Goal: Complete application form

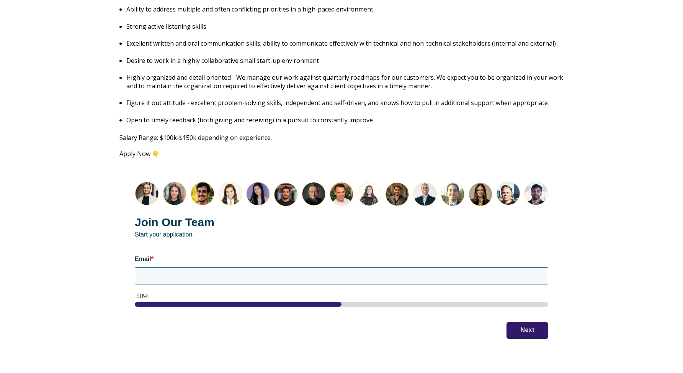
scroll to position [912, 0]
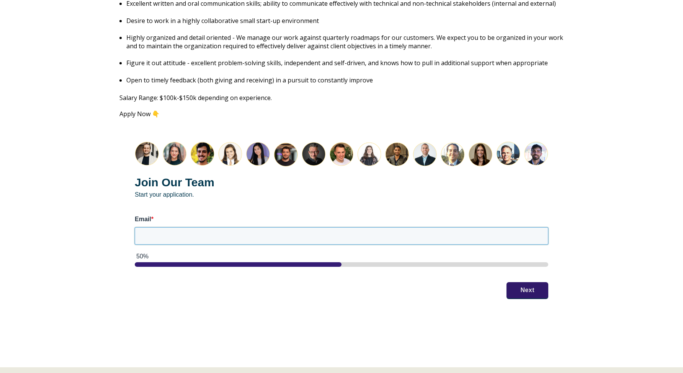
click at [216, 227] on input "Email *" at bounding box center [342, 235] width 414 height 17
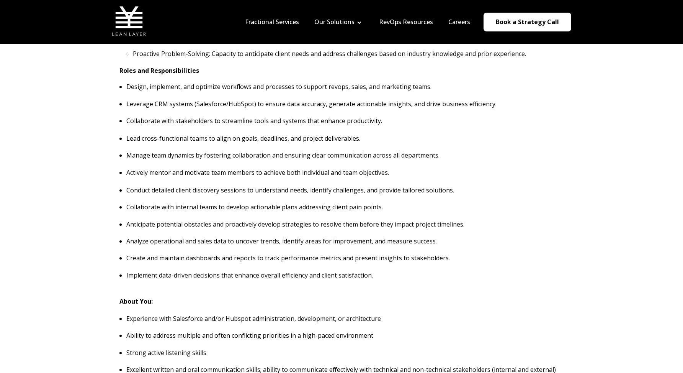
scroll to position [519, 0]
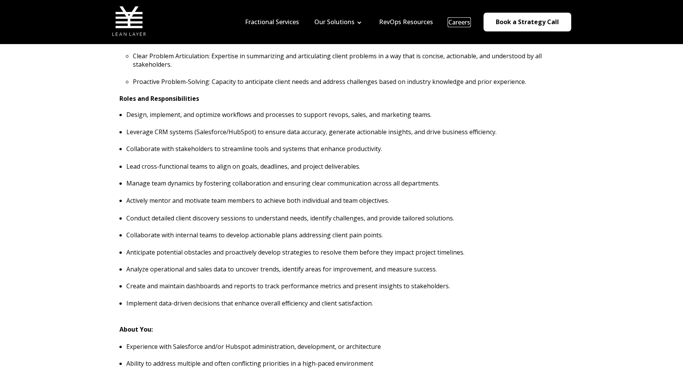
click at [462, 23] on link "Careers" at bounding box center [459, 22] width 22 height 8
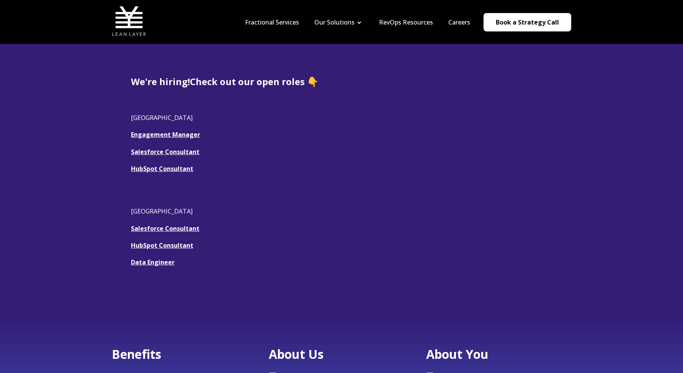
scroll to position [177, 0]
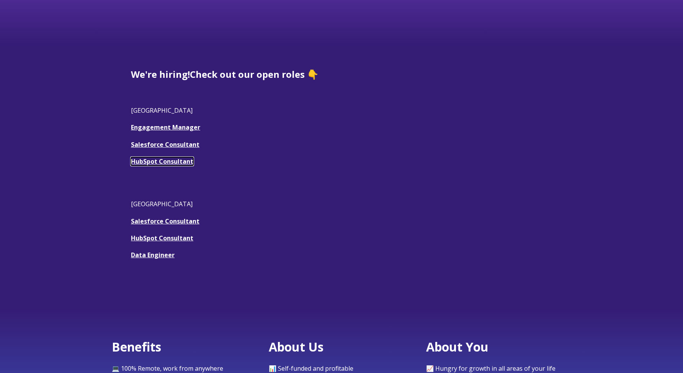
click at [184, 160] on link "HubSpot Consultant" at bounding box center [162, 161] width 62 height 8
click at [184, 126] on link "Engagement Manager" at bounding box center [165, 127] width 69 height 8
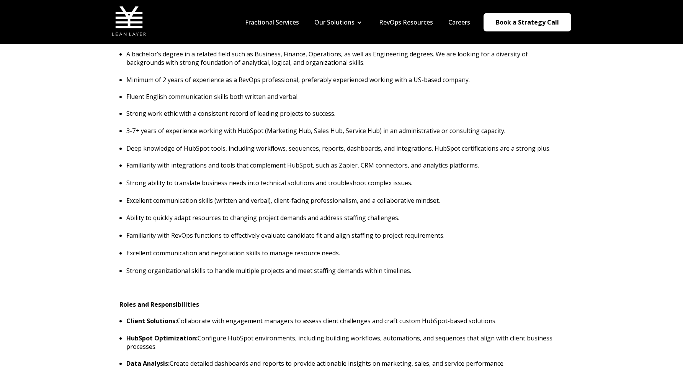
scroll to position [305, 0]
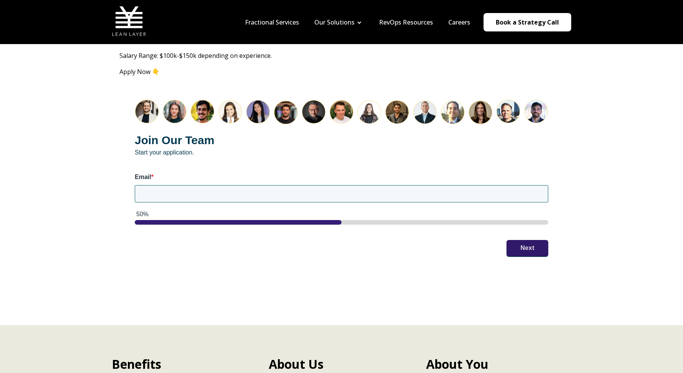
scroll to position [952, 0]
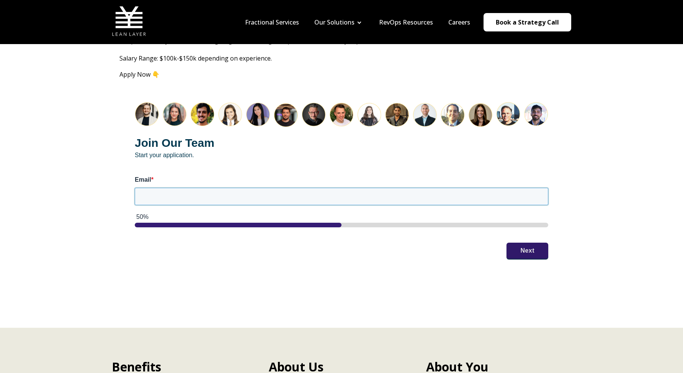
click at [318, 191] on input "Email *" at bounding box center [342, 196] width 414 height 17
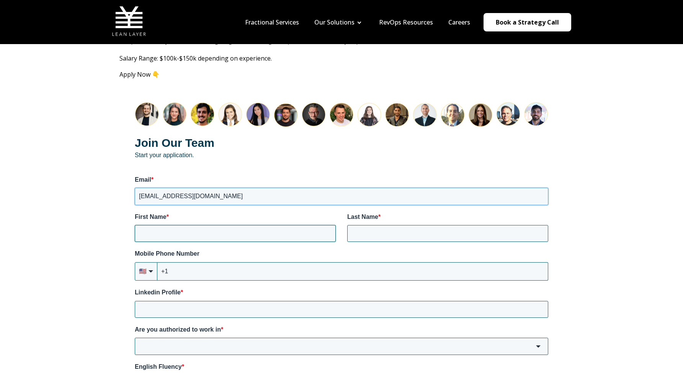
type input "[EMAIL_ADDRESS][DOMAIN_NAME]"
click at [287, 225] on input "First Name *" at bounding box center [235, 233] width 201 height 17
type input "Andrew"
type input "Thomas"
click at [196, 262] on input "+1" at bounding box center [352, 271] width 391 height 18
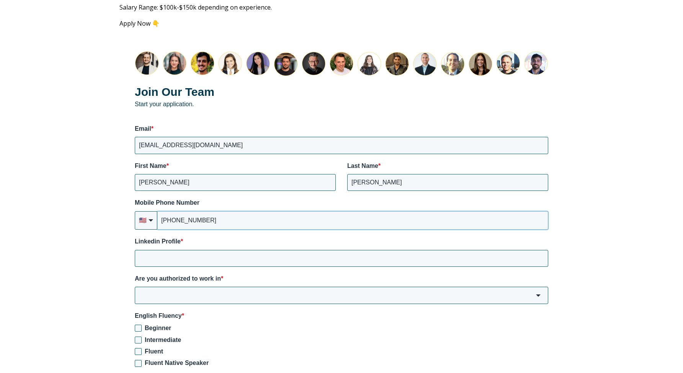
scroll to position [1006, 0]
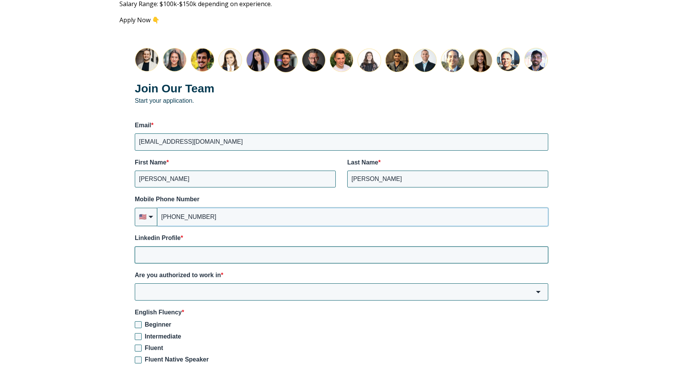
type input "+1 (678) 822-2925"
click at [194, 248] on input "Linkedin Profile *" at bounding box center [342, 254] width 414 height 17
paste input "https://www.linkedin.com/in/athomas520/"
type input "https://www.linkedin.com/in/athomas520/"
click at [197, 283] on input "Are you authorized to work in *" at bounding box center [342, 291] width 414 height 17
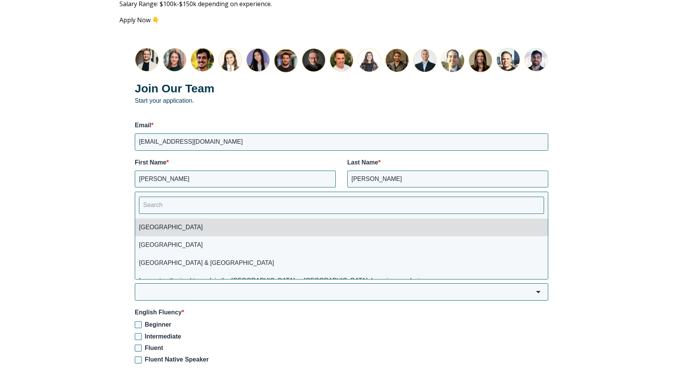
click at [173, 220] on li "USA" at bounding box center [341, 227] width 413 height 18
type input "USA"
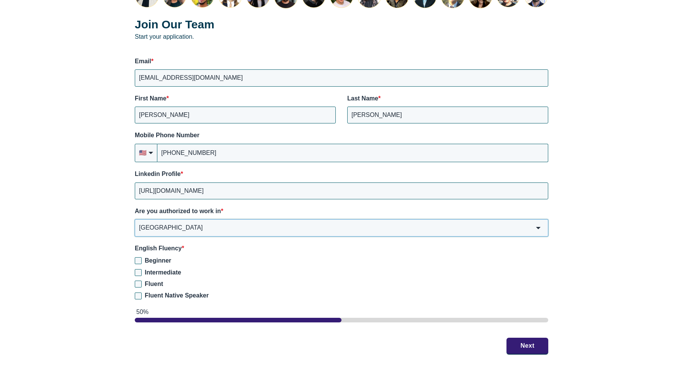
scroll to position [1072, 0]
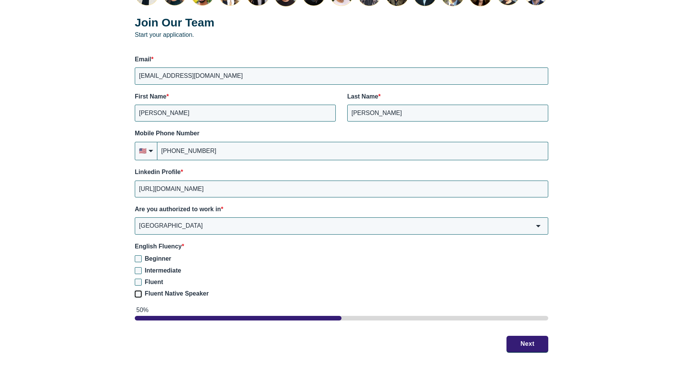
click at [139, 290] on input "Fluent Native Speaker" at bounding box center [138, 293] width 7 height 7
checkbox input "true"
click at [523, 335] on button "Next" at bounding box center [528, 343] width 42 height 16
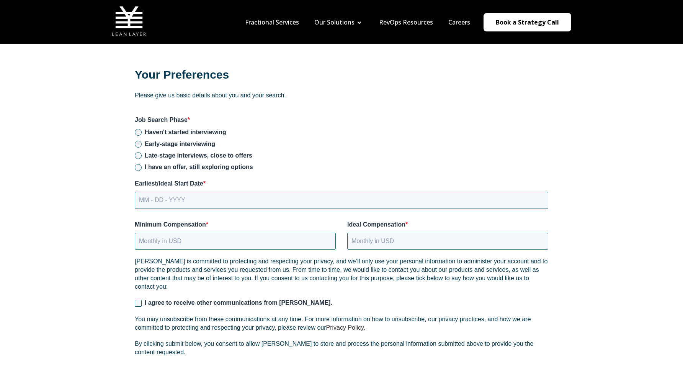
scroll to position [986, 0]
click at [137, 142] on input "Early-stage interviewing" at bounding box center [138, 145] width 7 height 7
radio input "true"
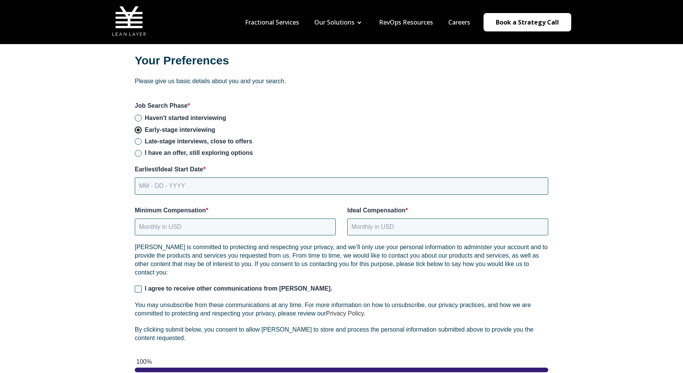
scroll to position [1006, 0]
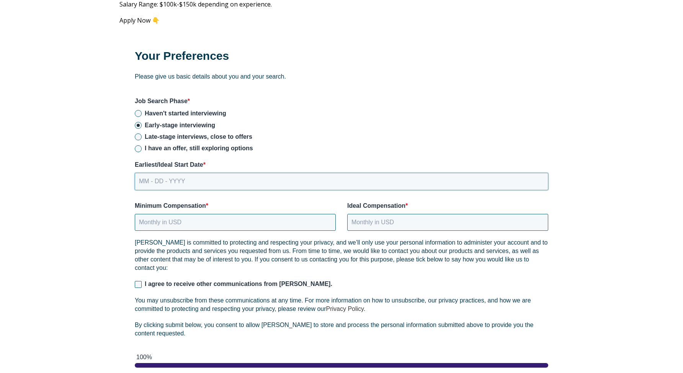
click at [156, 174] on input "MM - DD - YYYY" at bounding box center [342, 181] width 414 height 17
click at [147, 173] on input "MM - DD - YYYY" at bounding box center [342, 181] width 414 height 17
click at [140, 173] on input "MM - DD - YYYY" at bounding box center [342, 181] width 414 height 17
type input "08 - 27 - 2025"
click at [265, 214] on input "Minimum Compensation *" at bounding box center [235, 222] width 201 height 17
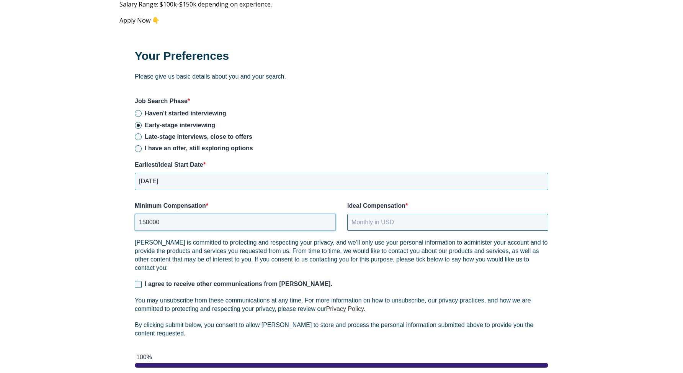
type input "150000"
type input "170000"
click at [137, 281] on input "I agree to receive other communications from Lean Layer." at bounding box center [138, 284] width 7 height 7
checkbox input "true"
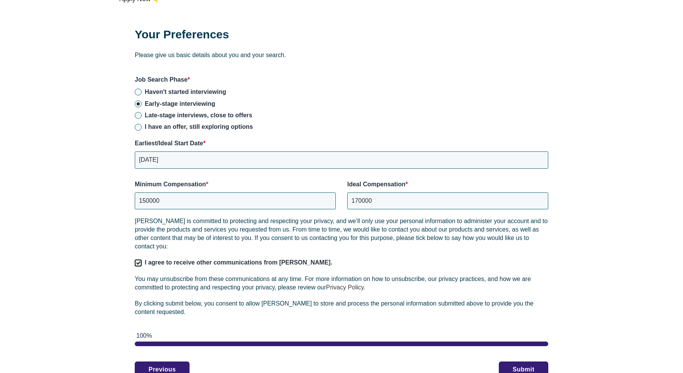
scroll to position [1030, 0]
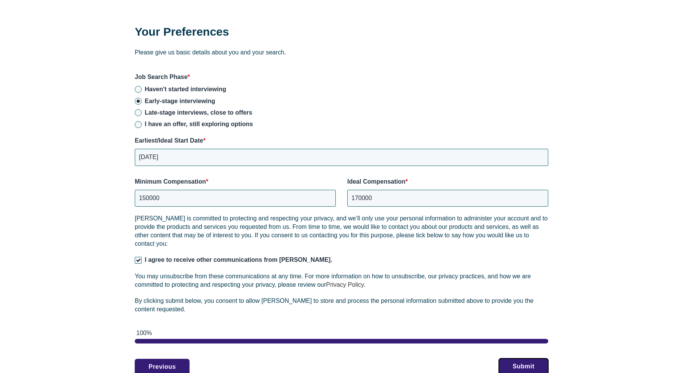
click at [531, 358] on button "Submit" at bounding box center [523, 366] width 49 height 16
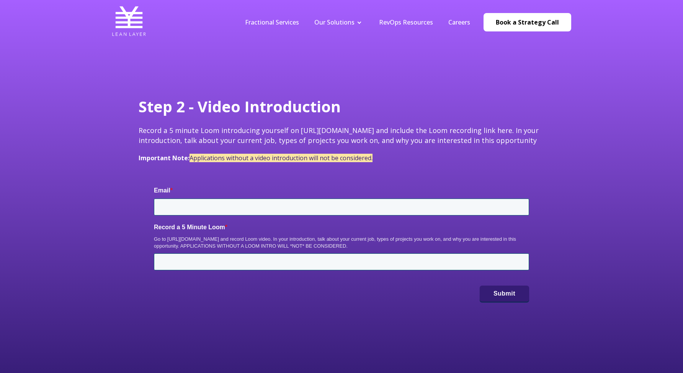
type input "[EMAIL_ADDRESS][DOMAIN_NAME]"
